Goal: Task Accomplishment & Management: Manage account settings

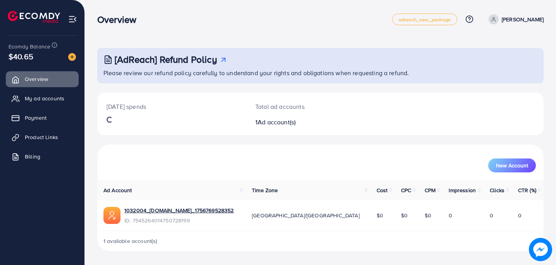
scroll to position [2, 0]
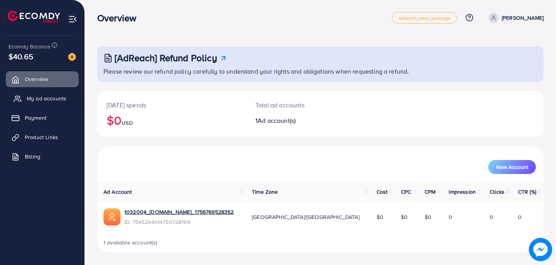
click at [33, 94] on link "My ad accounts" at bounding box center [42, 98] width 73 height 15
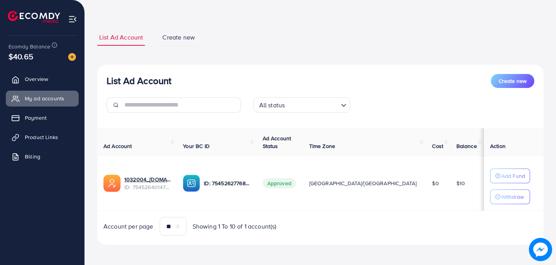
scroll to position [30, 0]
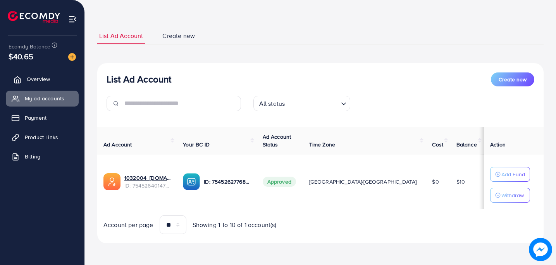
click at [56, 78] on link "Overview" at bounding box center [42, 78] width 73 height 15
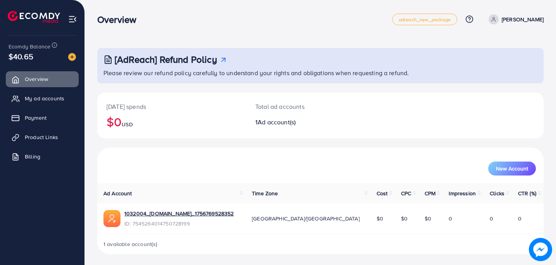
scroll to position [2, 0]
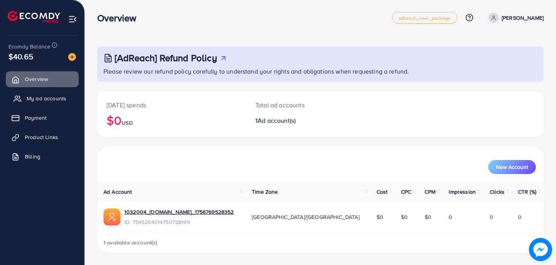
click at [44, 98] on span "My ad accounts" at bounding box center [47, 99] width 40 height 8
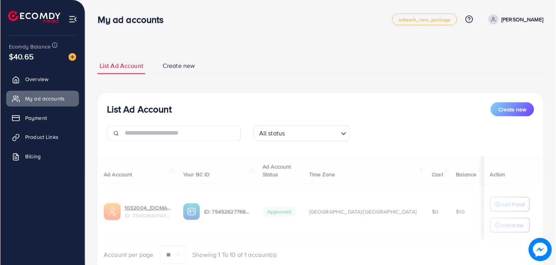
scroll to position [30, 0]
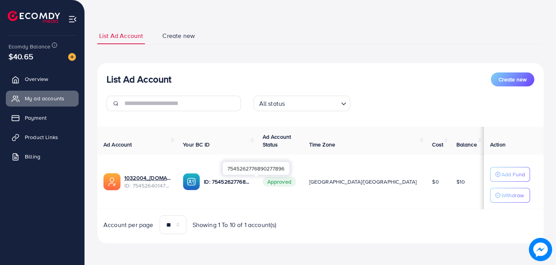
click at [237, 185] on p "ID: 7545262776890277896" at bounding box center [227, 181] width 46 height 9
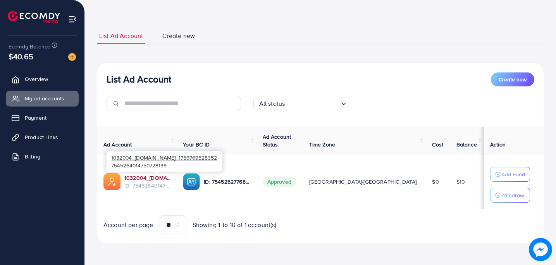
click at [167, 177] on link "1032004_Wriston.org_1756769528352" at bounding box center [147, 178] width 46 height 8
click at [292, 67] on div "List Ad Account Create new All status Loading... Ad Account Your BC ID Ad Accou…" at bounding box center [320, 153] width 446 height 181
